Goal: Task Accomplishment & Management: Manage account settings

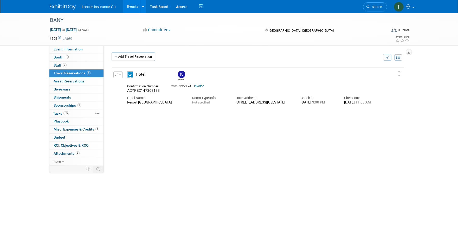
click at [130, 10] on link "Events" at bounding box center [132, 6] width 19 height 13
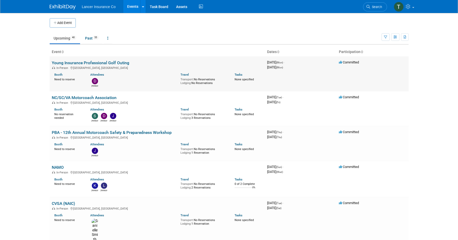
click at [81, 62] on link "Young Insurance Professional Golf Outing" at bounding box center [90, 62] width 77 height 5
click at [156, 5] on link "Task Board" at bounding box center [159, 6] width 26 height 13
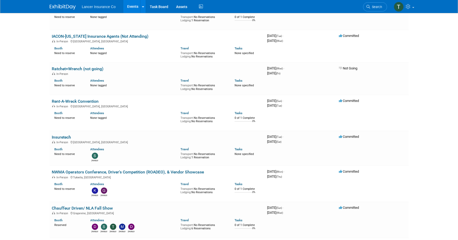
scroll to position [629, 0]
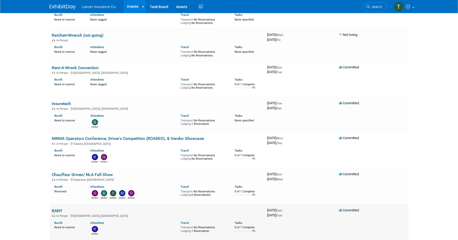
click at [53, 208] on link "BANY" at bounding box center [57, 210] width 11 height 5
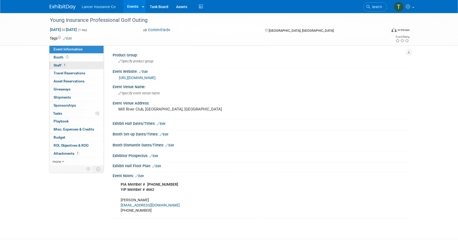
click at [58, 65] on span "Staff 1" at bounding box center [60, 65] width 13 height 4
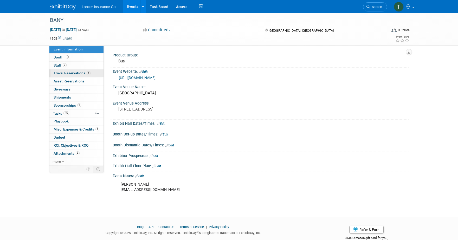
click at [62, 73] on span "Travel Reservations 1" at bounding box center [72, 73] width 37 height 4
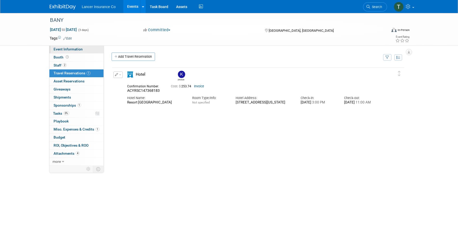
click at [61, 51] on span "Event Information" at bounding box center [68, 49] width 29 height 4
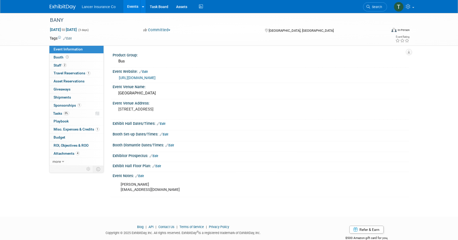
click at [145, 77] on link "[URL][DOMAIN_NAME]" at bounding box center [137, 78] width 37 height 4
click at [64, 71] on span "Travel Reservations 1" at bounding box center [72, 73] width 37 height 4
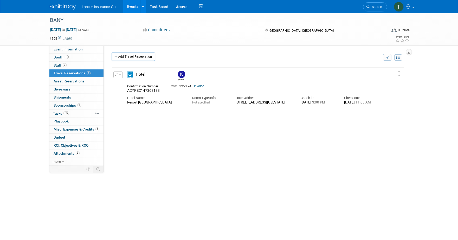
click at [123, 74] on div "Hotel" at bounding box center [149, 75] width 52 height 9
click at [121, 75] on button "button" at bounding box center [117, 74] width 9 height 6
click at [129, 100] on button "Duplicate" at bounding box center [136, 101] width 44 height 8
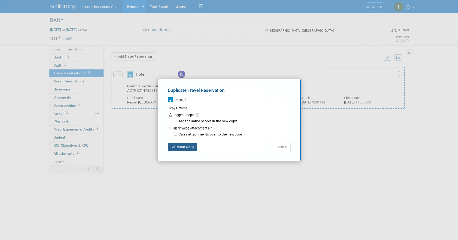
click at [187, 148] on button "Create Copy" at bounding box center [182, 147] width 29 height 8
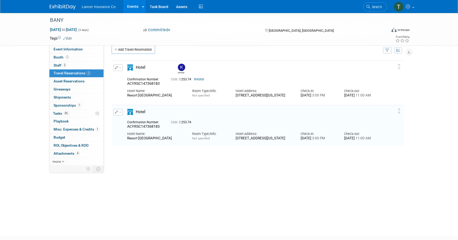
scroll to position [10, 0]
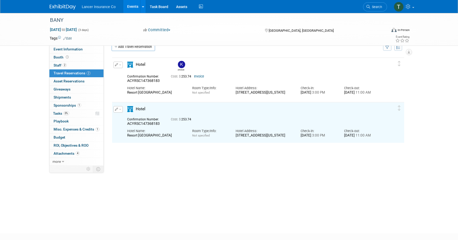
click at [119, 110] on span "button" at bounding box center [120, 109] width 2 height 1
click at [126, 120] on button "Edit Reservation" at bounding box center [136, 119] width 44 height 8
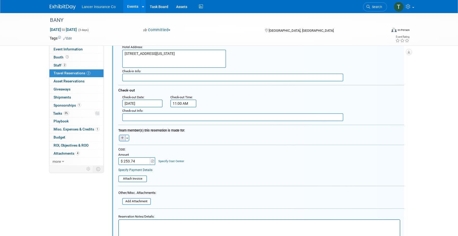
scroll to position [140, 0]
click at [131, 179] on input "file" at bounding box center [115, 179] width 62 height 6
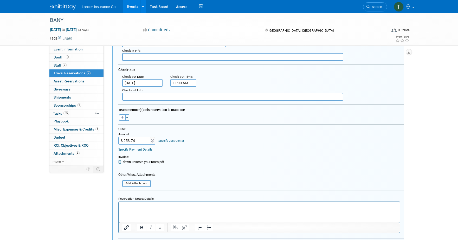
scroll to position [181, 0]
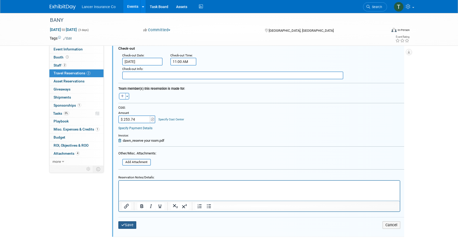
click at [130, 222] on button "Save" at bounding box center [127, 225] width 18 height 8
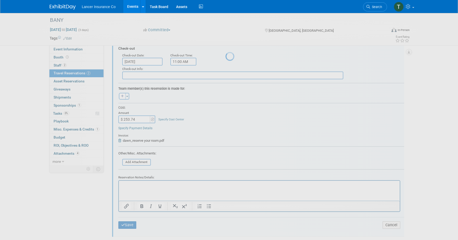
scroll to position [39, 0]
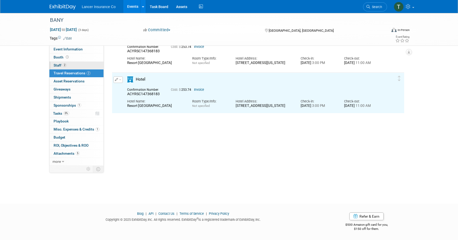
click at [54, 64] on span "Staff 2" at bounding box center [60, 65] width 13 height 4
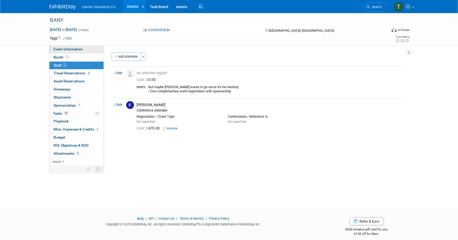
click at [63, 46] on link "Event Information" at bounding box center [76, 49] width 54 height 8
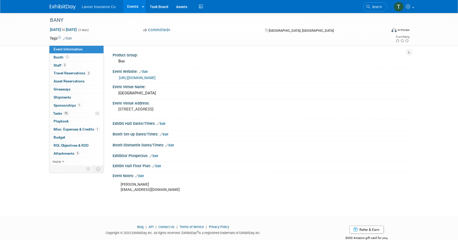
click at [155, 76] on link "https://www.banybus.org/marketplace/" at bounding box center [137, 78] width 37 height 4
click at [64, 104] on span "Sponsorships 1" at bounding box center [68, 105] width 28 height 4
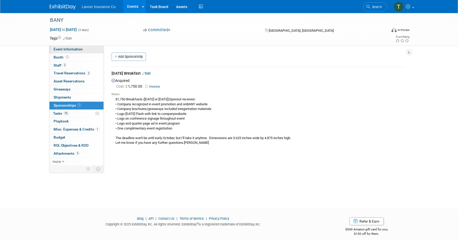
click at [65, 49] on span "Event Information" at bounding box center [68, 49] width 29 height 4
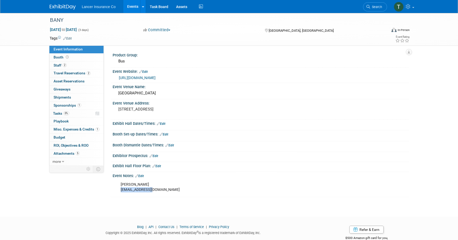
drag, startPoint x: 161, startPoint y: 189, endPoint x: 120, endPoint y: 189, distance: 41.3
click at [120, 189] on div "Beth BANY@BANYBus.org" at bounding box center [234, 187] width 234 height 16
copy div "BANY@BANYBus.org"
click at [63, 105] on span "Sponsorships 1" at bounding box center [68, 105] width 28 height 4
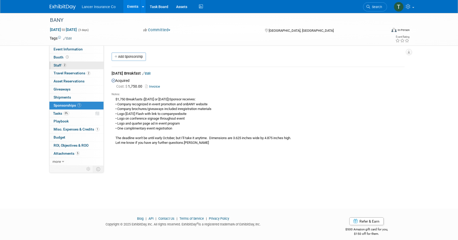
click at [62, 63] on link "2 Staff 2" at bounding box center [76, 66] width 54 height 8
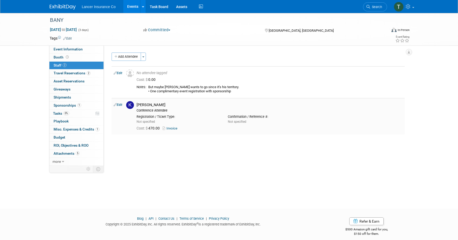
click at [174, 129] on link "Invoice" at bounding box center [170, 128] width 17 height 4
drag, startPoint x: 170, startPoint y: 106, endPoint x: 136, endPoint y: 103, distance: 34.5
click at [136, 103] on div "Kenneth Anthony Conference Attendee" at bounding box center [270, 107] width 274 height 12
copy div "[PERSON_NAME]"
click at [120, 73] on link "Edit" at bounding box center [118, 73] width 9 height 4
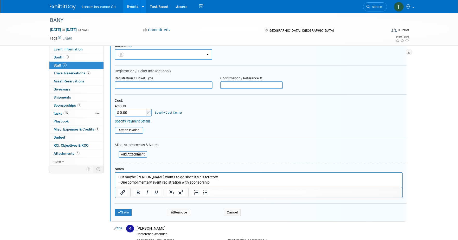
scroll to position [32, 0]
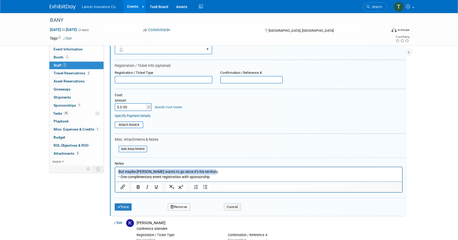
drag, startPoint x: 212, startPoint y: 170, endPoint x: 119, endPoint y: 164, distance: 93.2
click at [119, 167] on html "But maybe John Burgan wants to go since it’s his territory. • One complimentary…" at bounding box center [258, 173] width 287 height 12
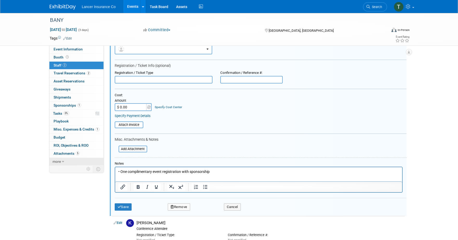
scroll to position [106, 0]
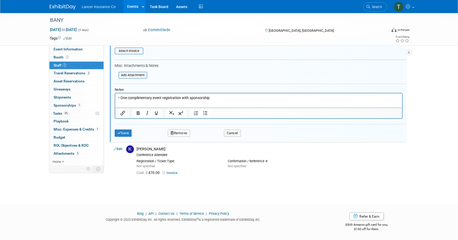
click at [213, 96] on p "• One complimentary event registration with sponsorship" at bounding box center [258, 97] width 281 height 5
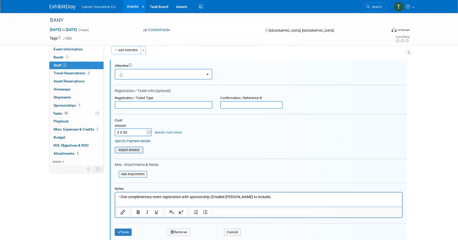
scroll to position [0, 0]
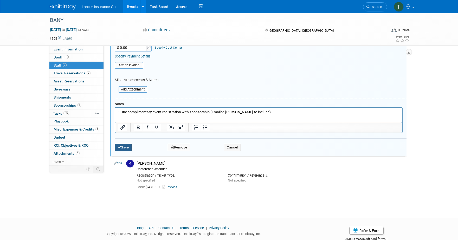
click at [122, 147] on button "Save" at bounding box center [123, 147] width 17 height 7
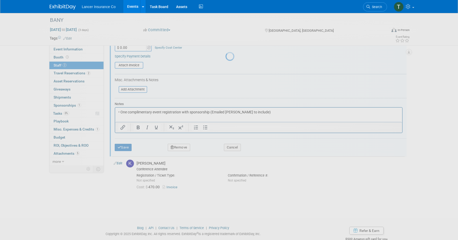
scroll to position [5, 0]
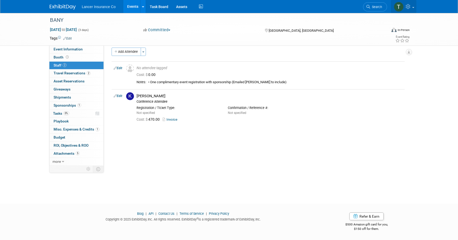
click at [411, 7] on icon at bounding box center [408, 6] width 6 height 5
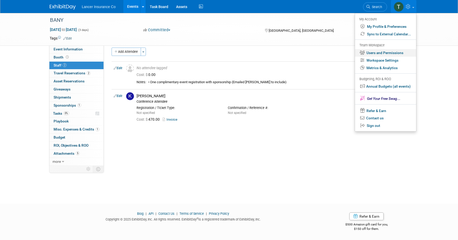
click at [377, 50] on link "Users and Permissions" at bounding box center [385, 53] width 61 height 8
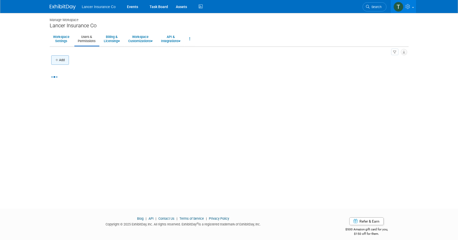
click at [61, 61] on button "Add" at bounding box center [60, 59] width 18 height 9
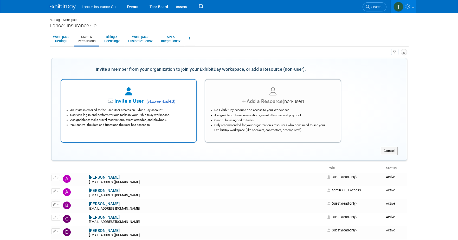
click at [138, 96] on div at bounding box center [129, 91] width 122 height 11
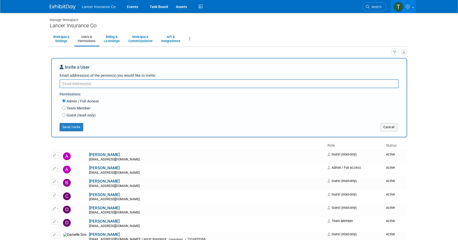
paste textarea "dquinn@lancerinsurance.com"
type textarea "dquinn@lancerinsurance.com"
click at [65, 109] on label "Team Member" at bounding box center [77, 108] width 25 height 5
click at [65, 109] on input "Team Member" at bounding box center [63, 107] width 3 height 3
radio input "true"
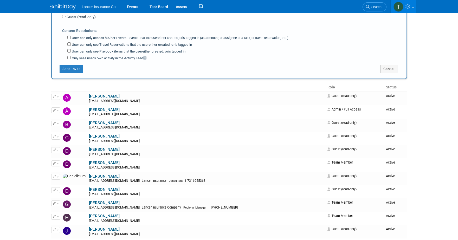
scroll to position [385, 0]
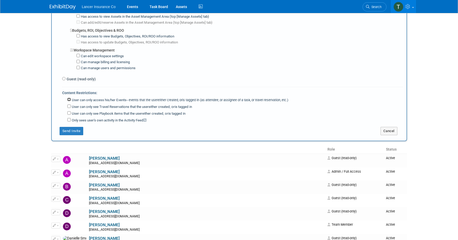
click at [69, 100] on input "User can only access his/her Events -- events that the user either created, or …" at bounding box center [68, 99] width 3 height 3
checkbox input "true"
click at [70, 131] on button "Send Invite" at bounding box center [72, 131] width 24 height 8
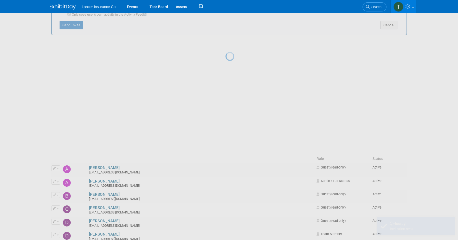
scroll to position [0, 0]
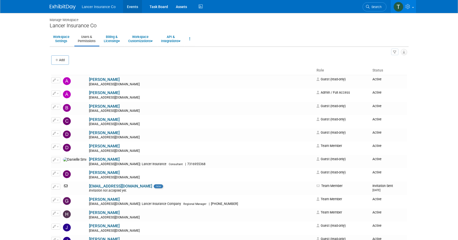
click at [134, 6] on link "Events" at bounding box center [132, 6] width 19 height 13
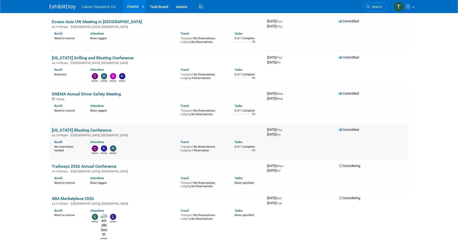
scroll to position [940, 0]
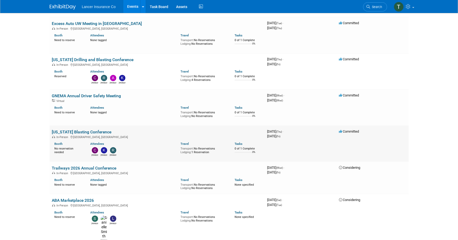
click at [80, 129] on link "[US_STATE] Blasting Conference" at bounding box center [82, 131] width 60 height 5
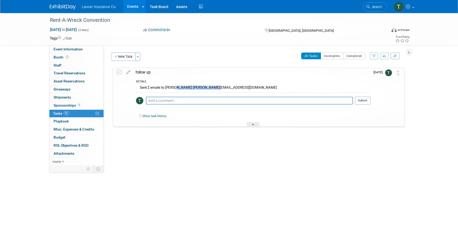
drag, startPoint x: 216, startPoint y: 87, endPoint x: 174, endPoint y: 88, distance: 41.9
click at [174, 88] on div "Sent 2 emails to ellen ellen@npautogroup.net" at bounding box center [253, 88] width 234 height 8
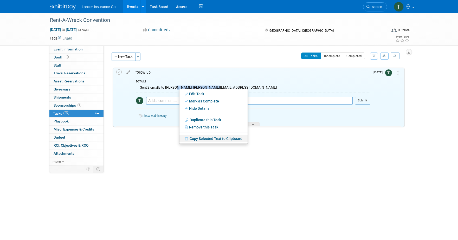
click at [198, 139] on link "Copy Selected Text to Clipboard" at bounding box center [213, 138] width 68 height 7
copy div "ellen@npautogroup.net"
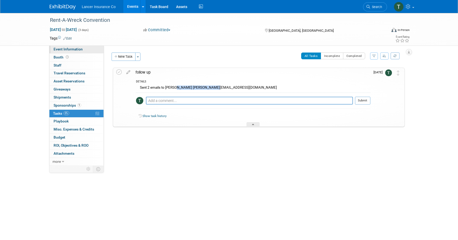
click at [62, 50] on span "Event Information" at bounding box center [68, 49] width 29 height 4
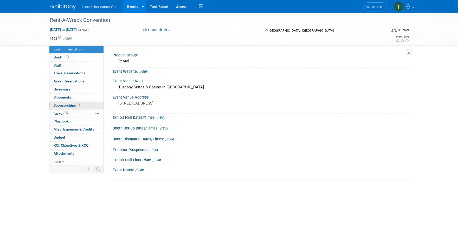
click at [65, 107] on link "1 Sponsorships 1" at bounding box center [76, 106] width 54 height 8
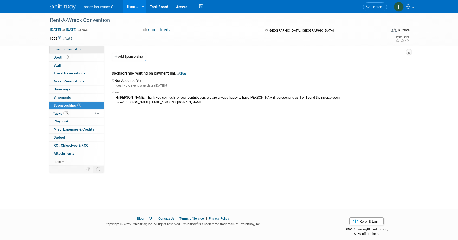
click at [62, 48] on span "Event Information" at bounding box center [68, 49] width 29 height 4
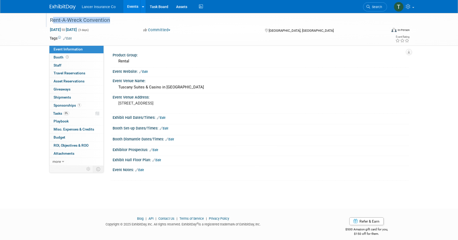
drag, startPoint x: 50, startPoint y: 19, endPoint x: 105, endPoint y: 20, distance: 54.8
click at [105, 20] on div "Rent-A-Wreck Convention" at bounding box center [213, 20] width 331 height 9
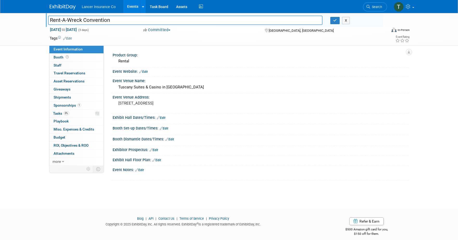
drag, startPoint x: 111, startPoint y: 20, endPoint x: 50, endPoint y: 20, distance: 60.8
click at [50, 20] on input "Rent-A-Wreck Convention" at bounding box center [185, 20] width 274 height 9
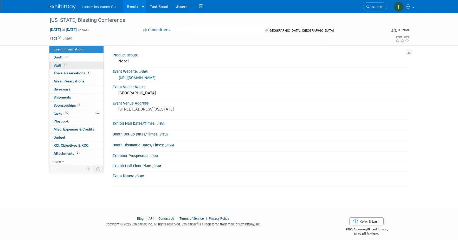
click at [59, 65] on span "Staff 3" at bounding box center [60, 65] width 13 height 4
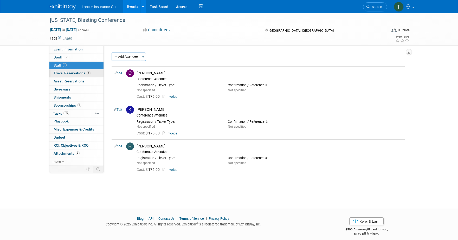
click at [61, 71] on span "Travel Reservations 1" at bounding box center [72, 73] width 37 height 4
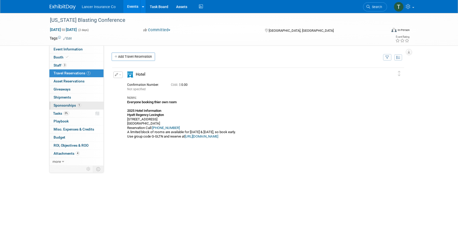
click at [65, 105] on span "Sponsorships 1" at bounding box center [68, 105] width 28 height 4
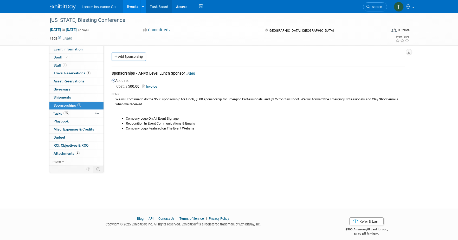
click at [156, 5] on link "Task Board" at bounding box center [159, 6] width 26 height 13
